Goal: Transaction & Acquisition: Purchase product/service

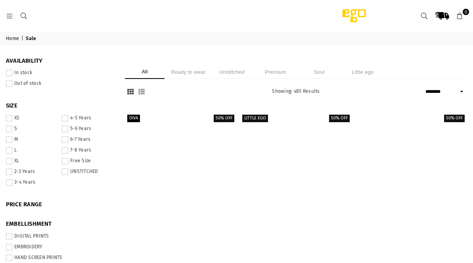
select select "******"
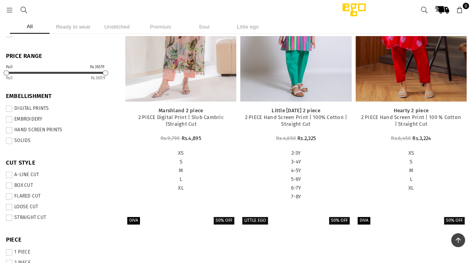
scroll to position [135, 0]
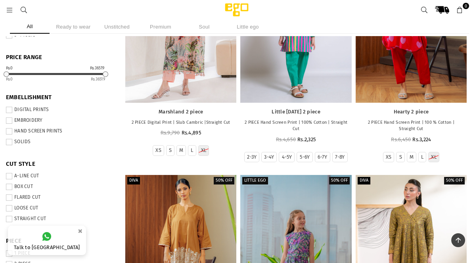
click at [10, 120] on span at bounding box center [9, 120] width 6 height 6
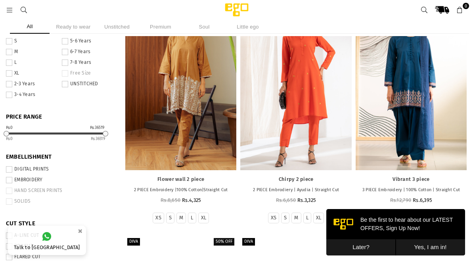
scroll to position [77, 0]
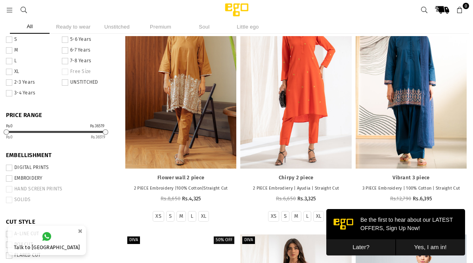
click at [369, 250] on button "Later?" at bounding box center [360, 247] width 69 height 16
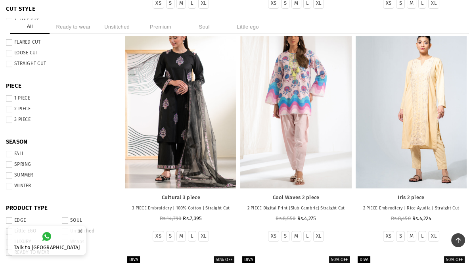
scroll to position [0, 0]
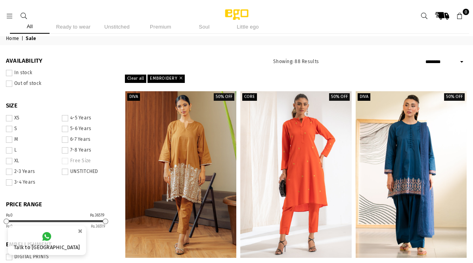
click at [161, 28] on li "Premium" at bounding box center [161, 27] width 40 height 14
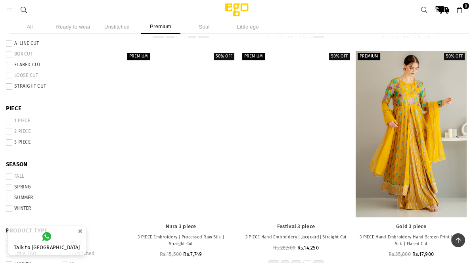
scroll to position [267, 0]
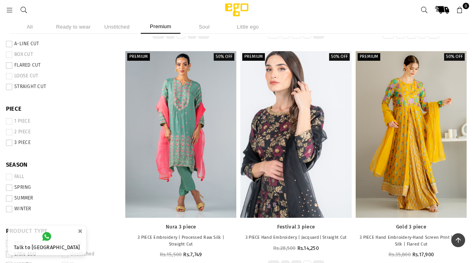
click at [167, 237] on p "3 PIECE Embroidery | Processed Raw Silk | Straight Cut" at bounding box center [180, 240] width 103 height 13
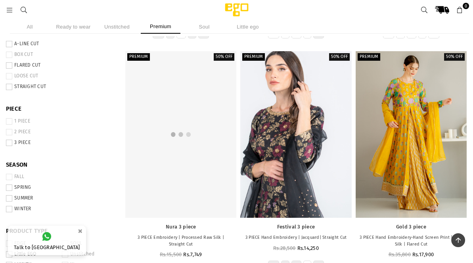
click at [200, 140] on div at bounding box center [180, 134] width 111 height 167
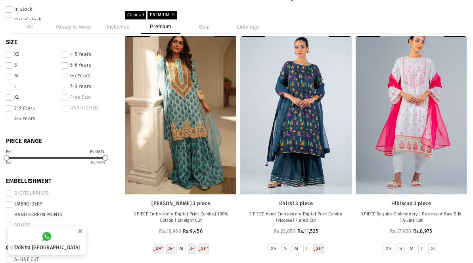
scroll to position [0, 0]
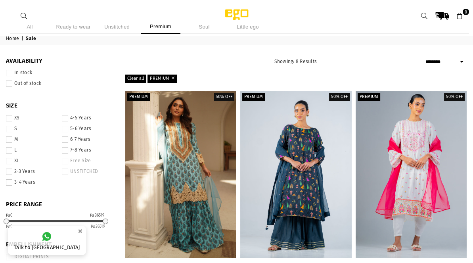
click at [423, 15] on icon at bounding box center [424, 16] width 7 height 7
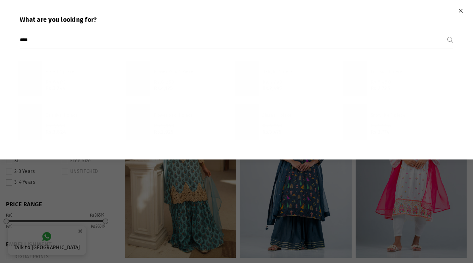
type input "****"
click at [447, 32] on button "Submit" at bounding box center [450, 40] width 6 height 16
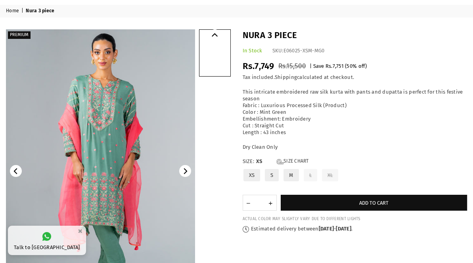
scroll to position [28, 0]
click at [274, 181] on label "S" at bounding box center [271, 175] width 15 height 14
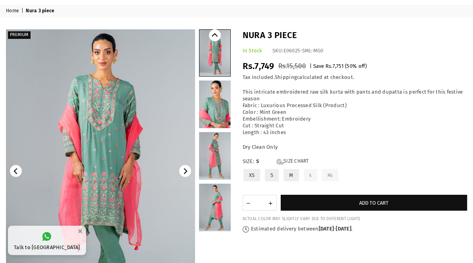
click at [222, 117] on link at bounding box center [215, 104] width 32 height 48
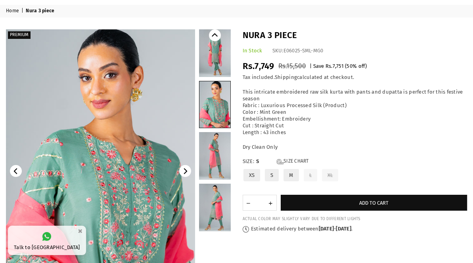
click at [151, 190] on img at bounding box center [100, 171] width 189 height 284
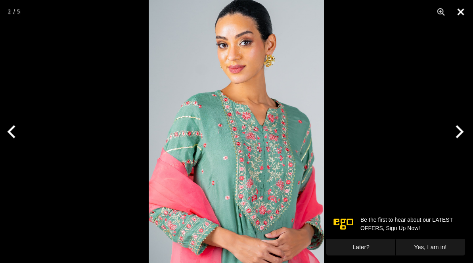
click at [463, 15] on button "Close" at bounding box center [461, 12] width 20 height 24
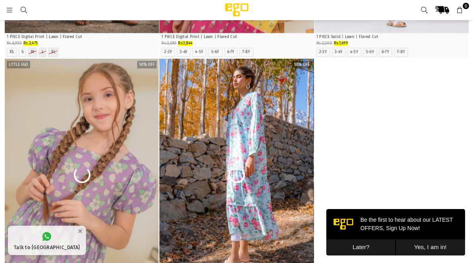
scroll to position [1580, 0]
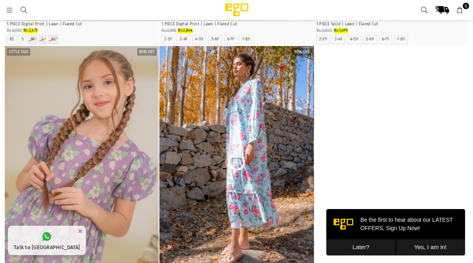
click at [363, 250] on button "Later?" at bounding box center [360, 247] width 69 height 16
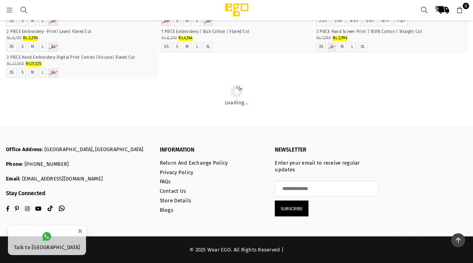
scroll to position [2698, 0]
click at [391, 2] on img "1 / 6" at bounding box center [391, 2] width 0 height 0
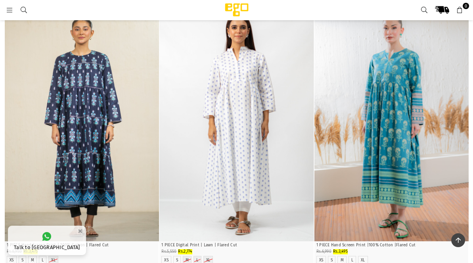
scroll to position [588, 0]
click at [96, 142] on img "1 / 4" at bounding box center [82, 126] width 154 height 232
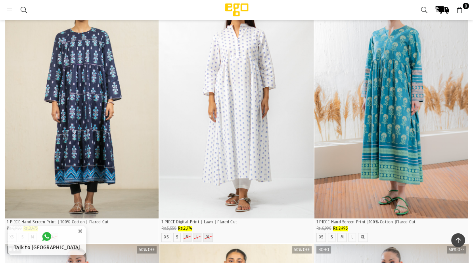
scroll to position [609, 0]
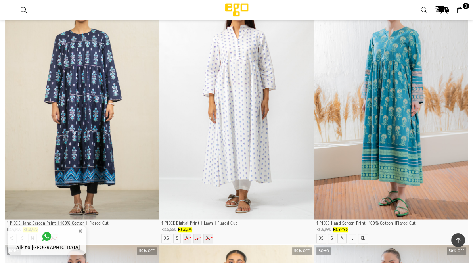
click at [393, 124] on img "1 / 4" at bounding box center [391, 104] width 154 height 232
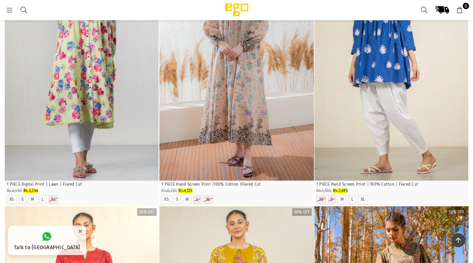
scroll to position [134, 0]
click at [246, 78] on img "1 / 4" at bounding box center [236, 65] width 154 height 232
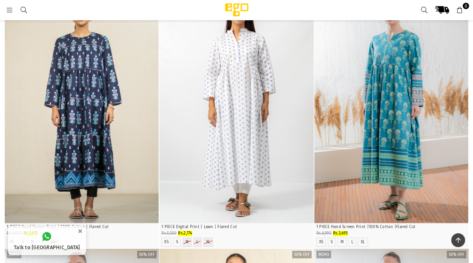
scroll to position [607, 0]
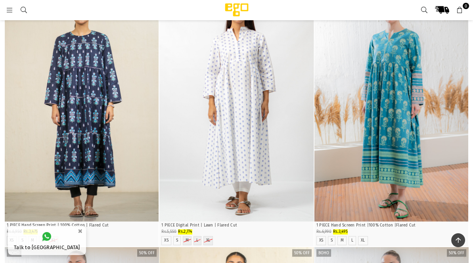
click at [399, 143] on img "1 / 4" at bounding box center [391, 106] width 154 height 232
click at [92, 114] on img "1 / 4" at bounding box center [82, 106] width 154 height 232
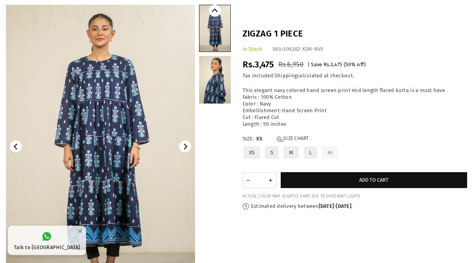
scroll to position [78, 0]
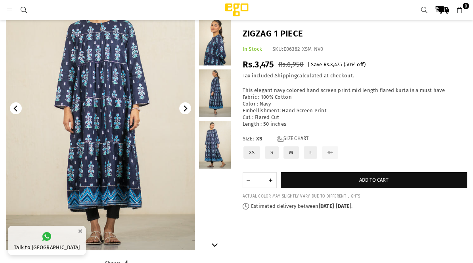
click at [216, 153] on link at bounding box center [215, 145] width 32 height 48
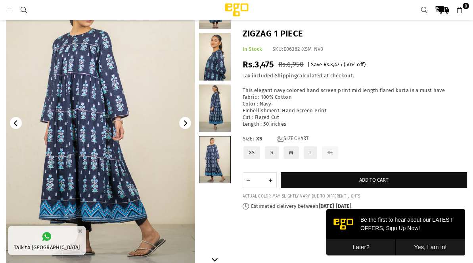
scroll to position [57, 0]
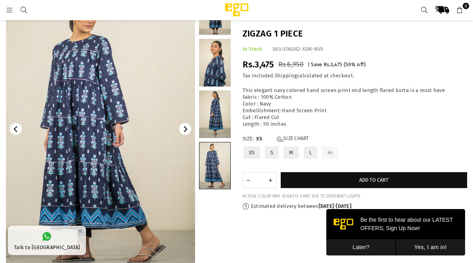
click at [128, 122] on img at bounding box center [100, 129] width 189 height 284
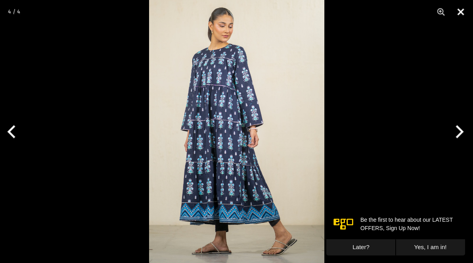
click at [461, 14] on button "Close" at bounding box center [461, 12] width 20 height 24
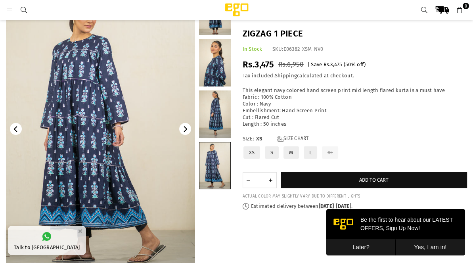
click at [274, 153] on label "S" at bounding box center [271, 153] width 15 height 14
click at [218, 73] on link at bounding box center [215, 63] width 32 height 48
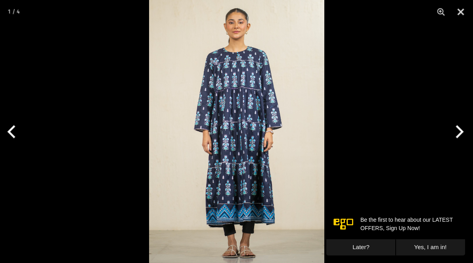
click at [252, 94] on img at bounding box center [236, 131] width 175 height 263
click at [429, 38] on div at bounding box center [236, 131] width 473 height 263
click at [460, 15] on button "Close" at bounding box center [461, 12] width 20 height 24
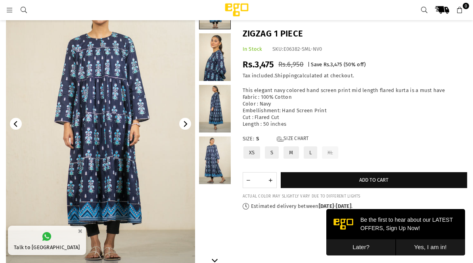
scroll to position [61, 0]
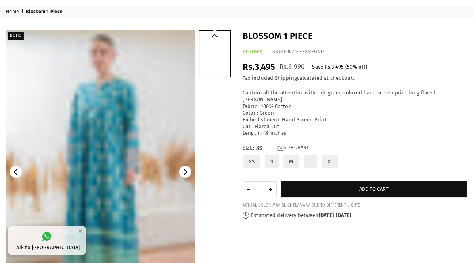
scroll to position [29, 0]
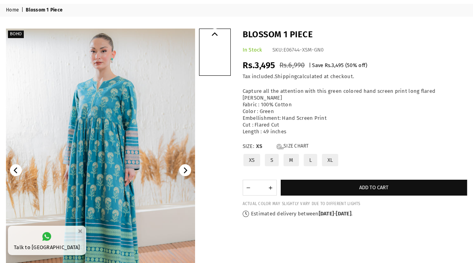
click at [185, 172] on icon "Next" at bounding box center [185, 170] width 6 height 6
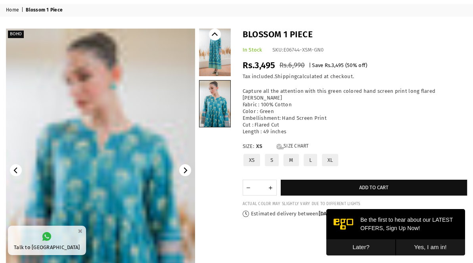
scroll to position [0, 0]
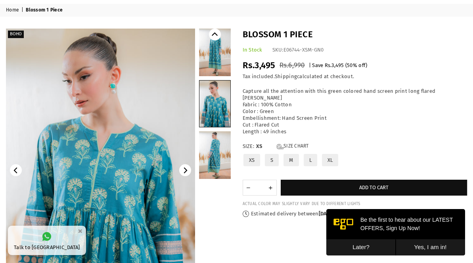
click at [222, 114] on link at bounding box center [214, 103] width 31 height 46
click at [219, 111] on link at bounding box center [214, 103] width 31 height 46
click at [135, 160] on img at bounding box center [100, 171] width 189 height 284
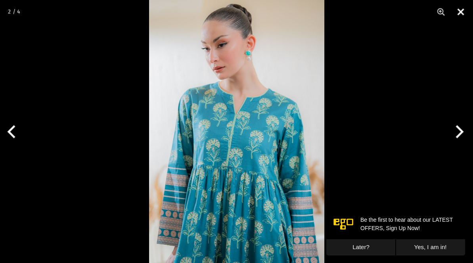
click at [463, 15] on button "Close" at bounding box center [461, 12] width 20 height 24
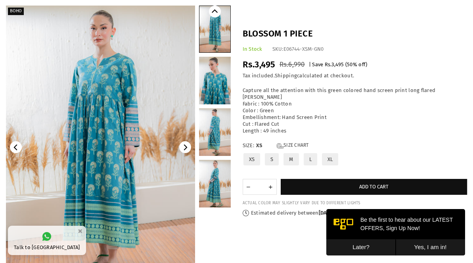
scroll to position [51, 0]
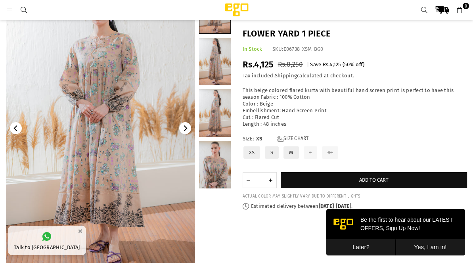
scroll to position [58, 0]
